Goal: Obtain resource: Download file/media

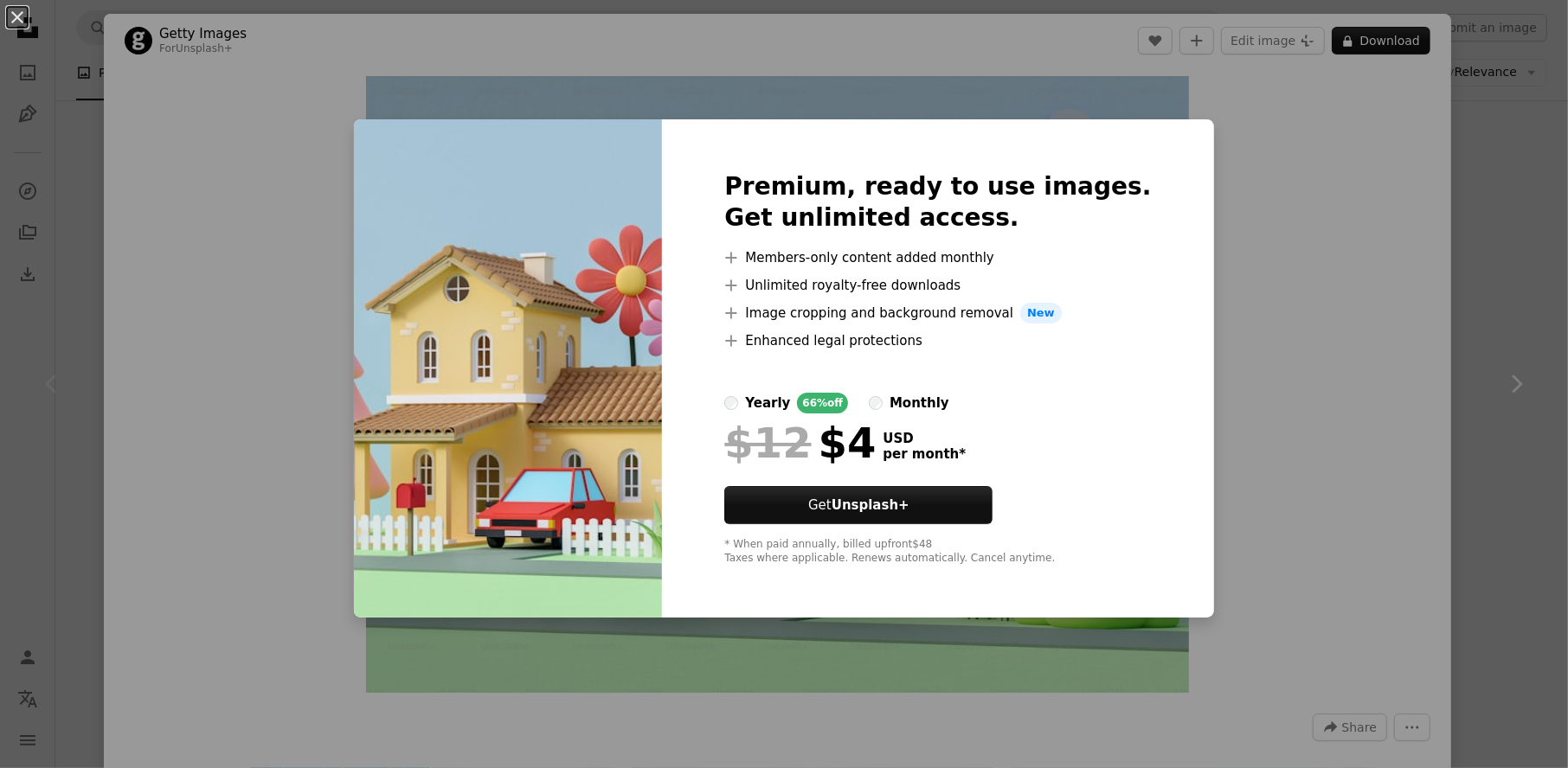
click at [1367, 44] on div "An X shape Premium, ready to use images. Get unlimited access. A plus sign Memb…" at bounding box center [784, 384] width 1568 height 768
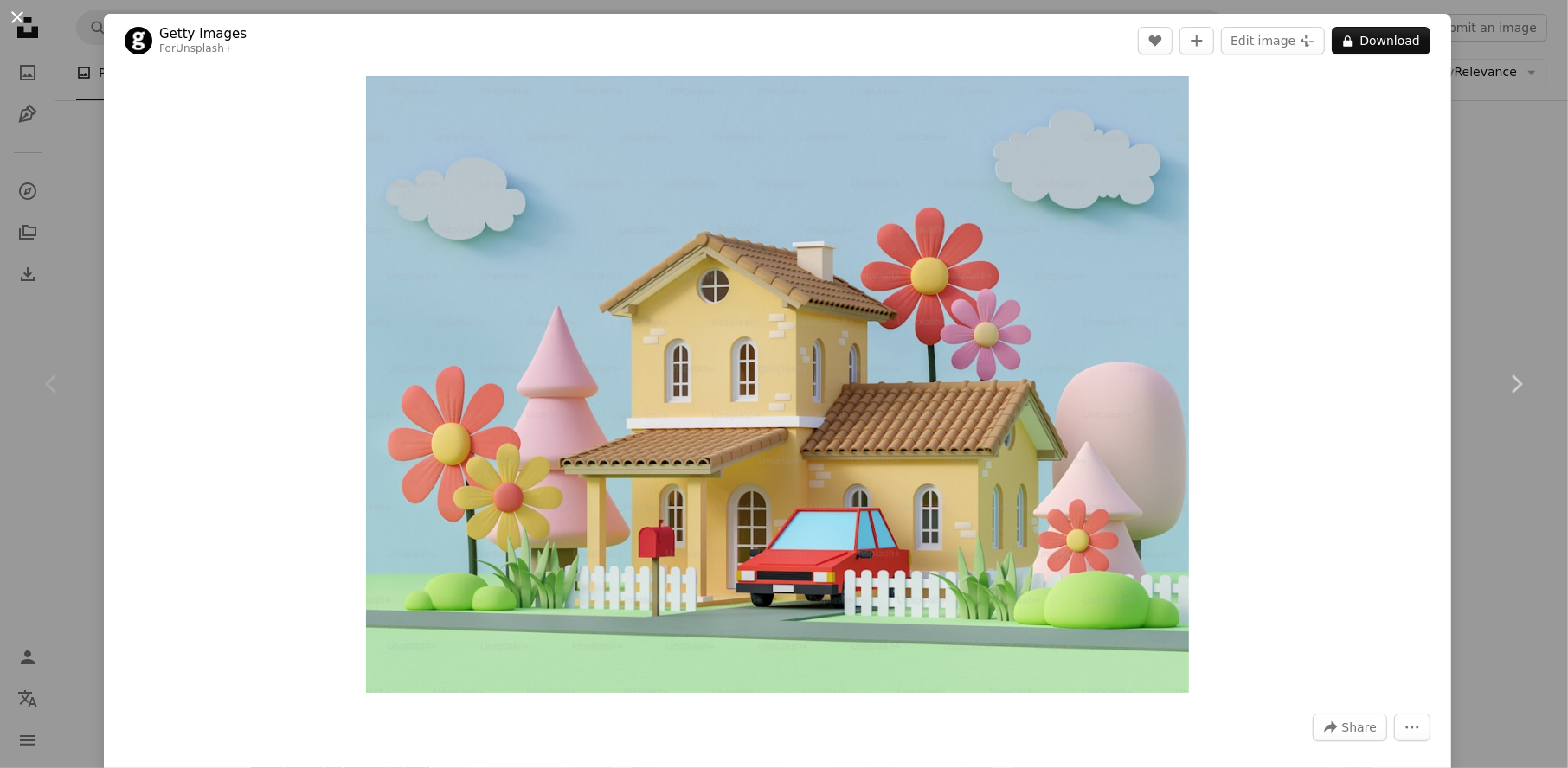
click at [14, 20] on button "An X shape" at bounding box center [17, 17] width 21 height 21
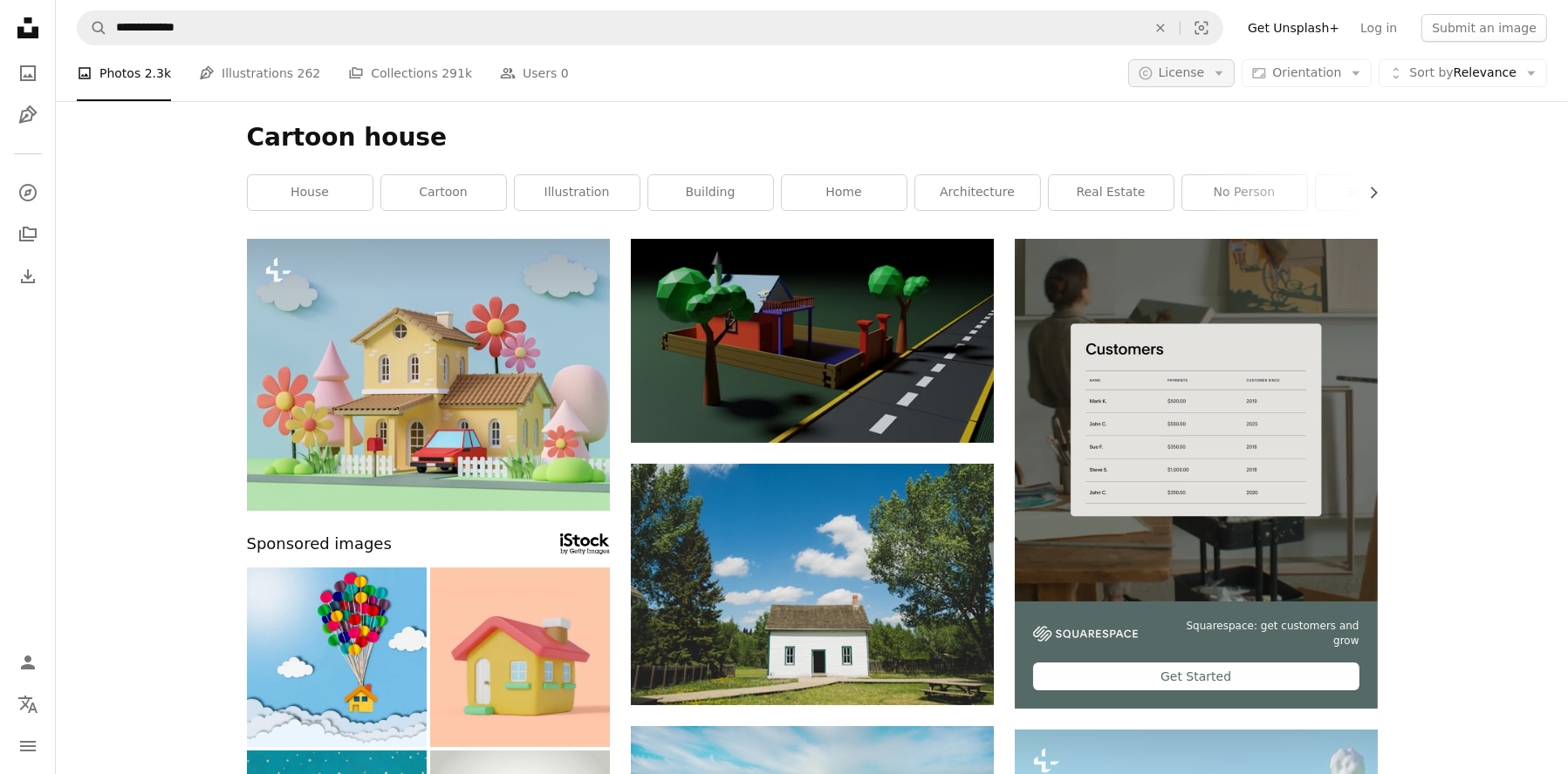
click at [1231, 63] on button "A copyright icon © License Arrow down" at bounding box center [1182, 73] width 107 height 28
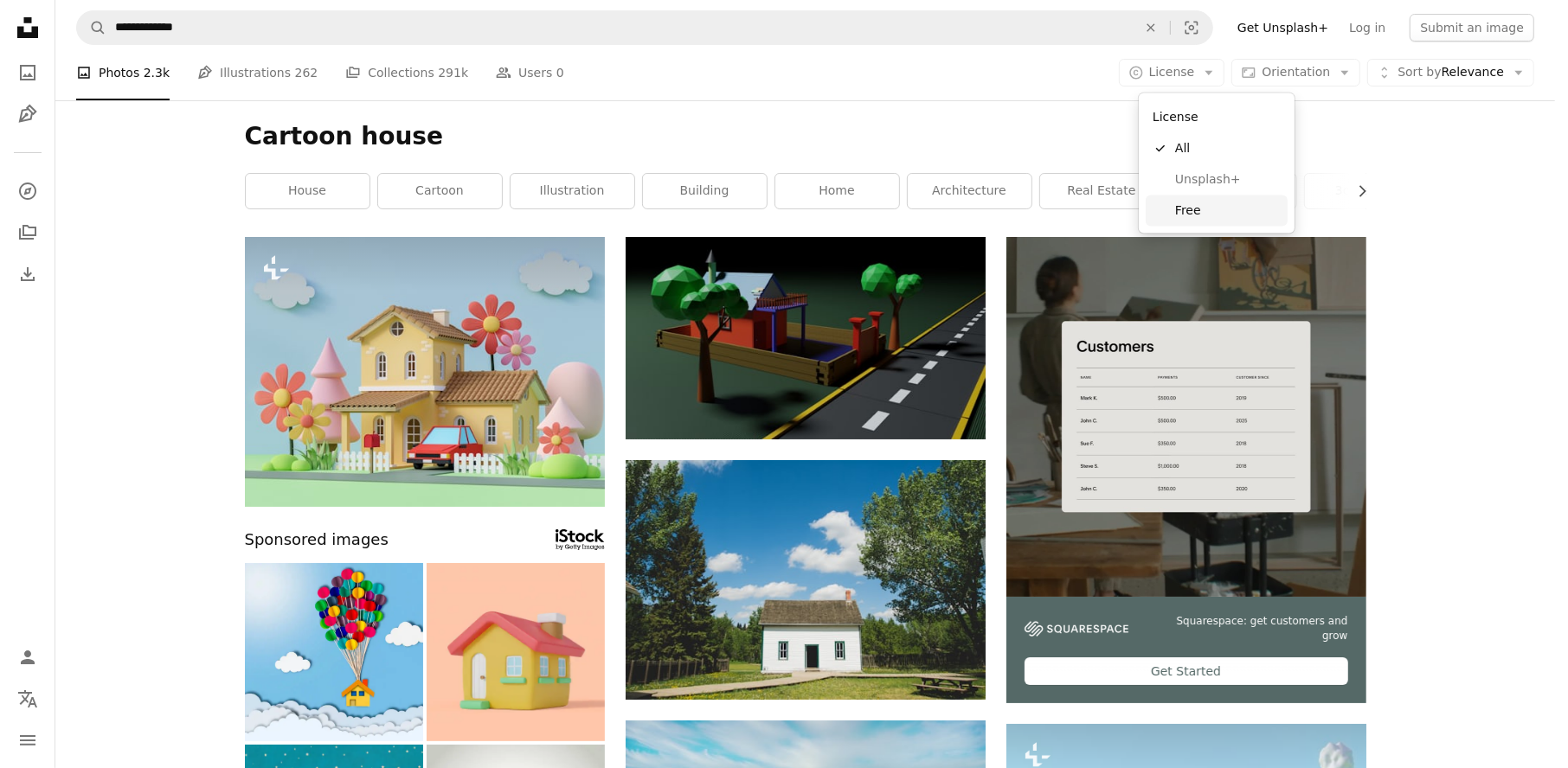
click at [1185, 211] on span "Free" at bounding box center [1227, 211] width 105 height 17
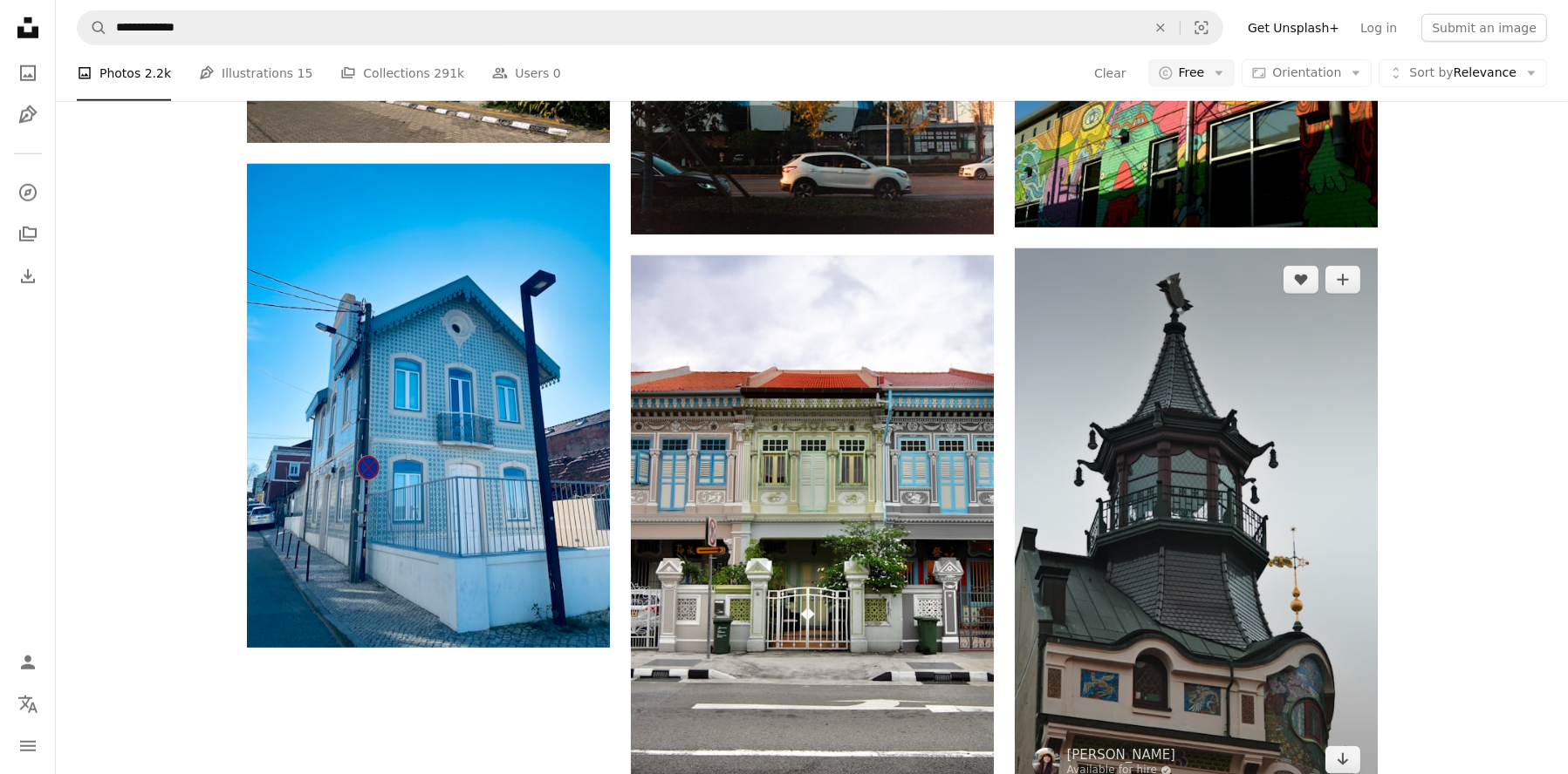
scroll to position [2442, 0]
